Goal: Task Accomplishment & Management: Complete application form

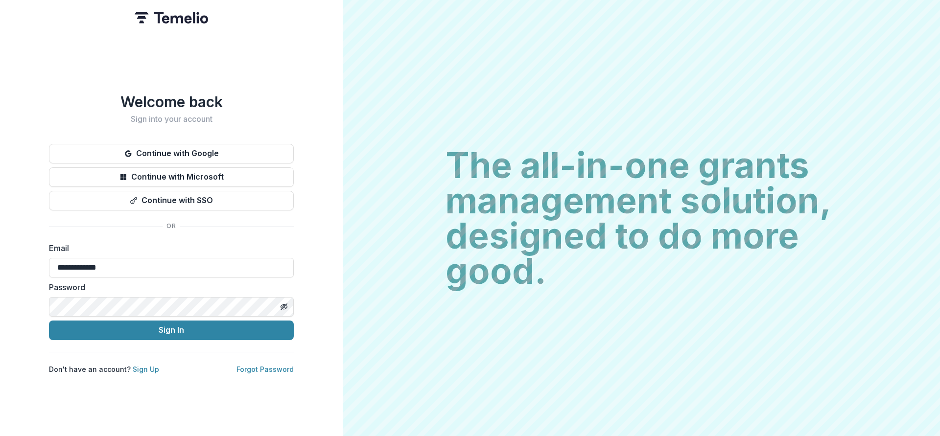
type input "**********"
click at [179, 327] on button "Sign In" at bounding box center [171, 331] width 245 height 20
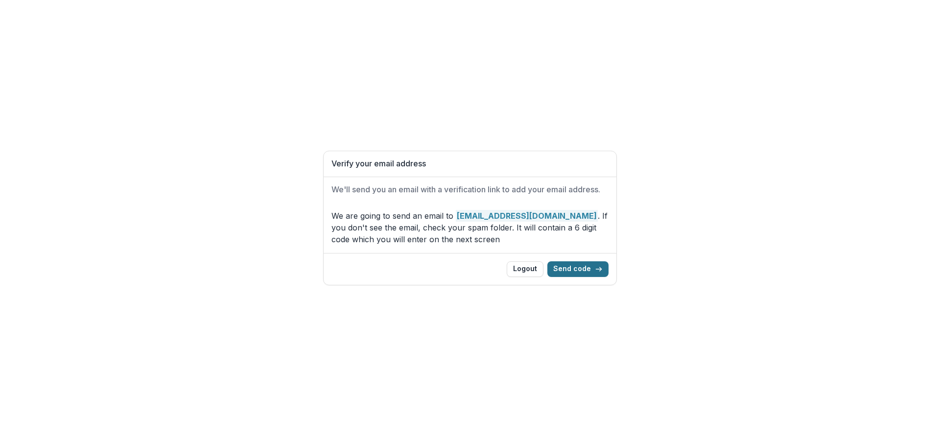
click at [569, 267] on button "Send code" at bounding box center [577, 269] width 61 height 16
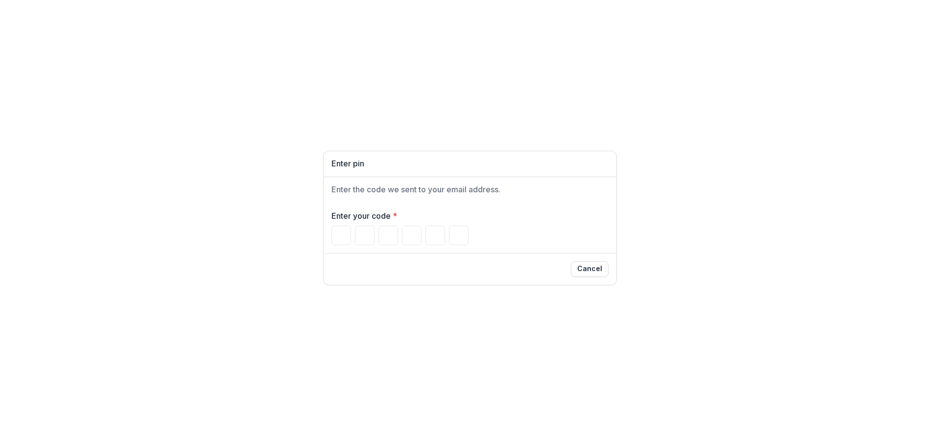
type input "*"
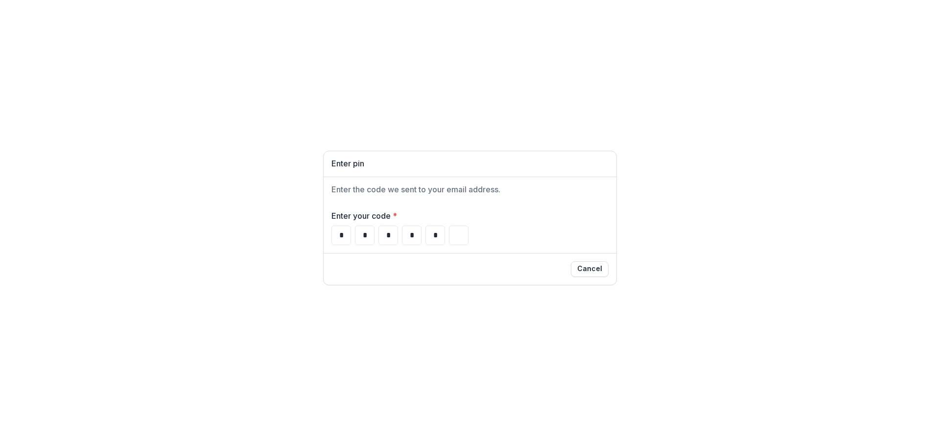
type input "*"
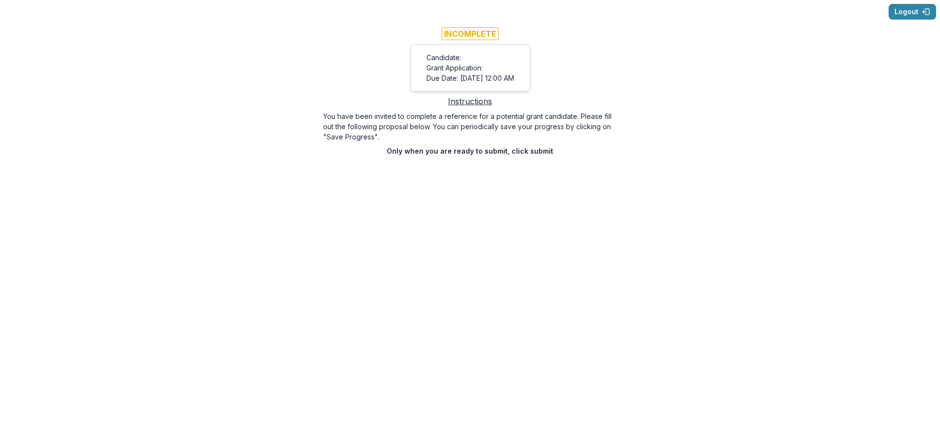
click at [337, 163] on div "Logout Incomplete Candidate: Grant Application: Due Date: Sep 11, 2025, 12:00 A…" at bounding box center [470, 218] width 940 height 436
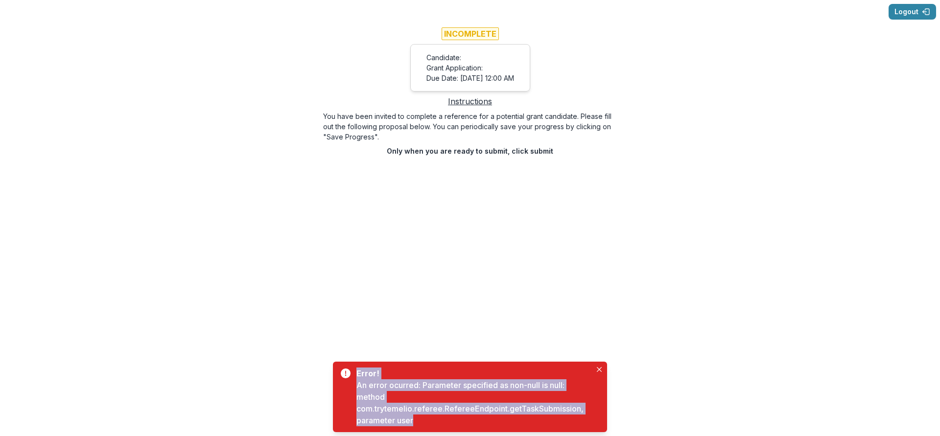
drag, startPoint x: 356, startPoint y: 372, endPoint x: 422, endPoint y: 421, distance: 81.8
click at [422, 421] on div "Error! An error ocurred: Parameter specified as non-null is null: method com.tr…" at bounding box center [473, 397] width 235 height 59
copy div "Error! An error ocurred: Parameter specified as non-null is null: method com.tr…"
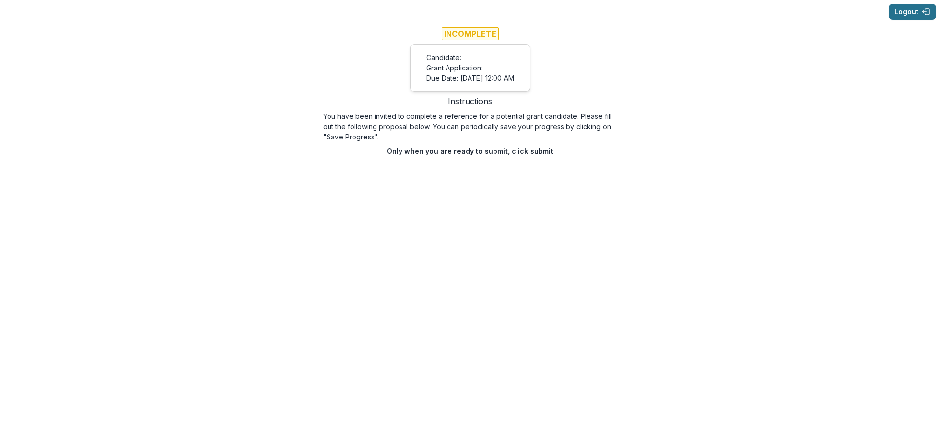
click at [898, 10] on button "Logout" at bounding box center [911, 12] width 47 height 16
